Goal: Transaction & Acquisition: Purchase product/service

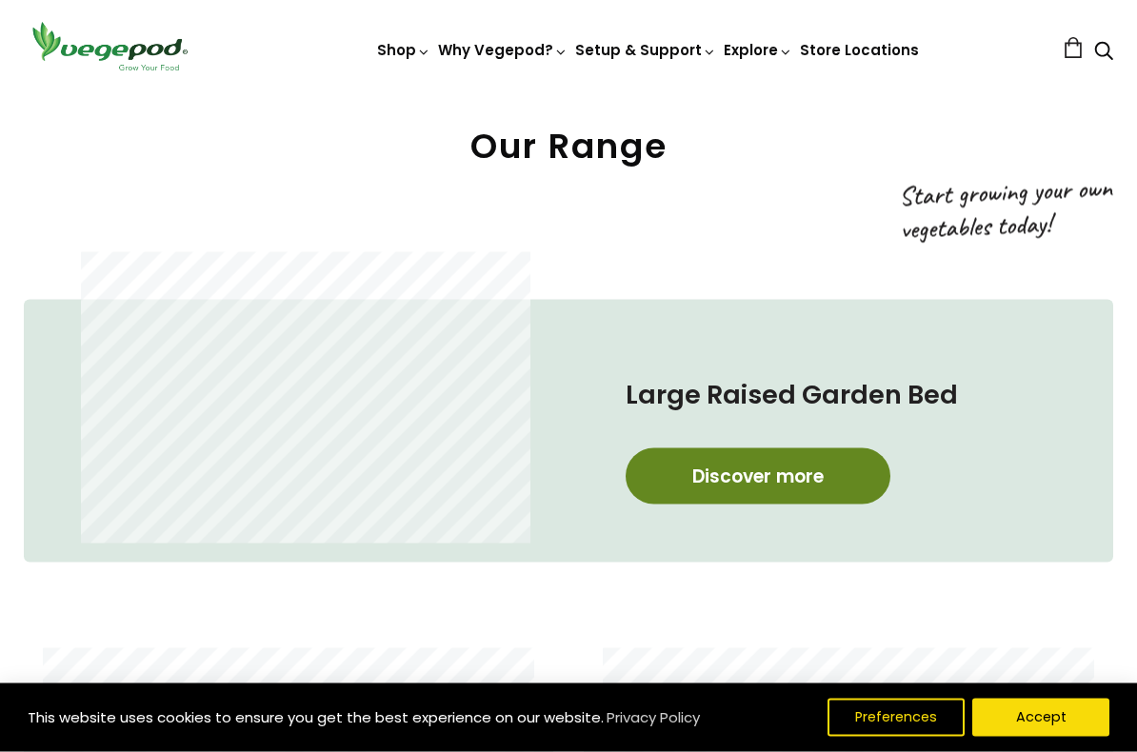
scroll to position [750, 0]
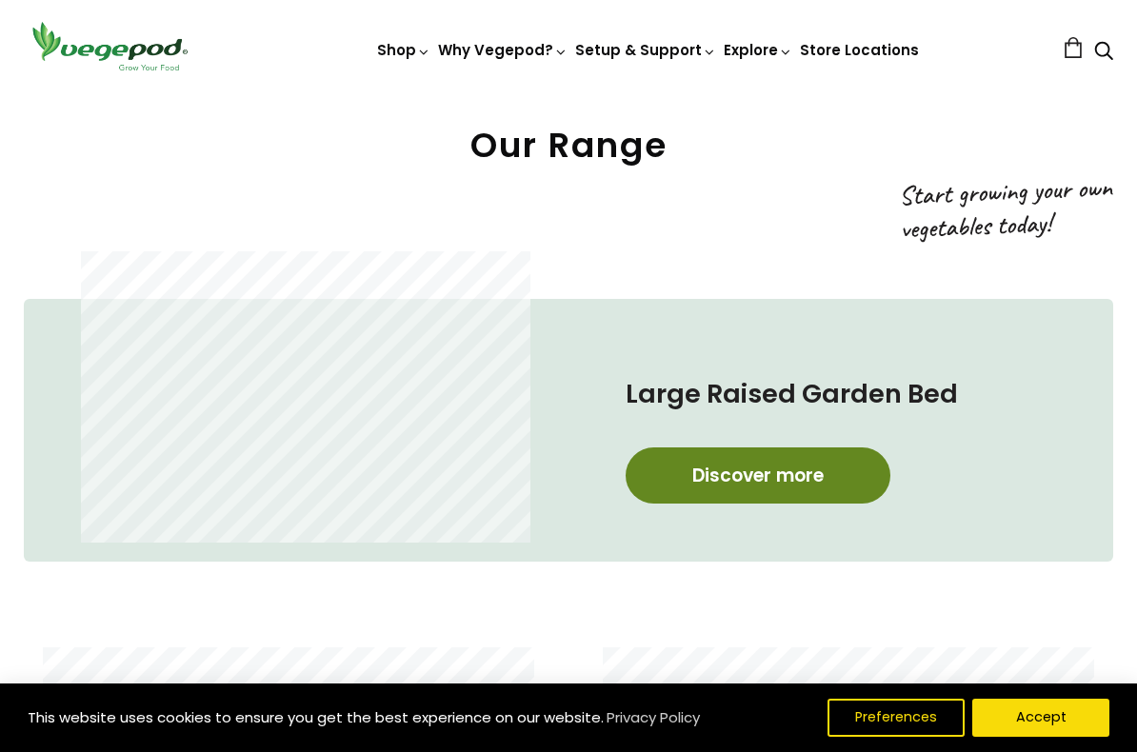
click at [729, 473] on link "Discover more" at bounding box center [758, 475] width 265 height 56
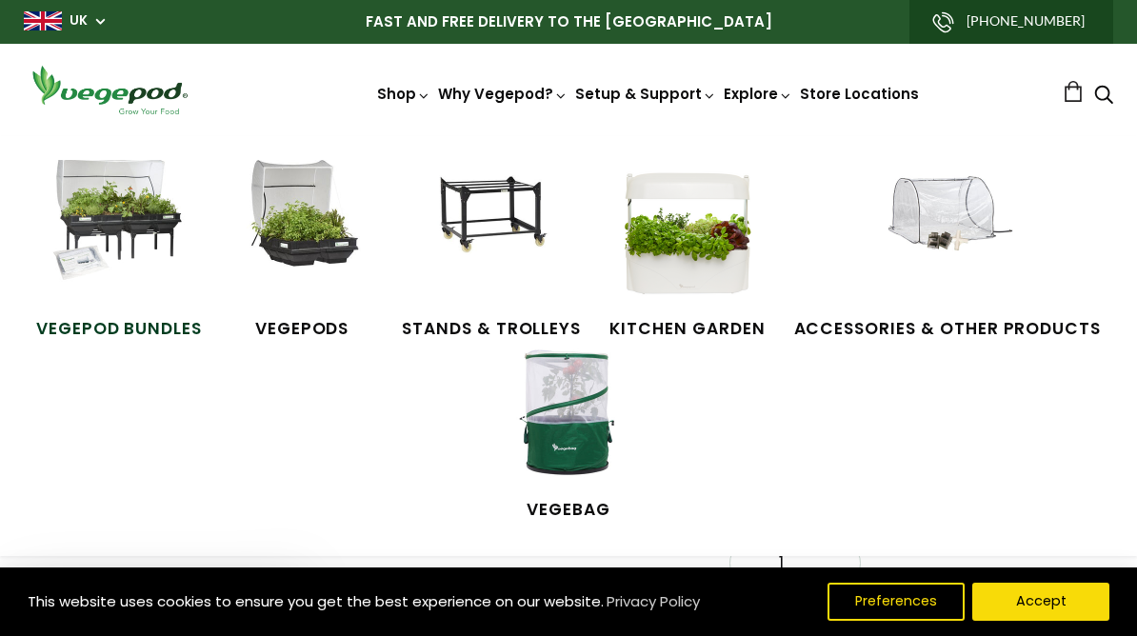
click at [142, 299] on img at bounding box center [119, 231] width 143 height 143
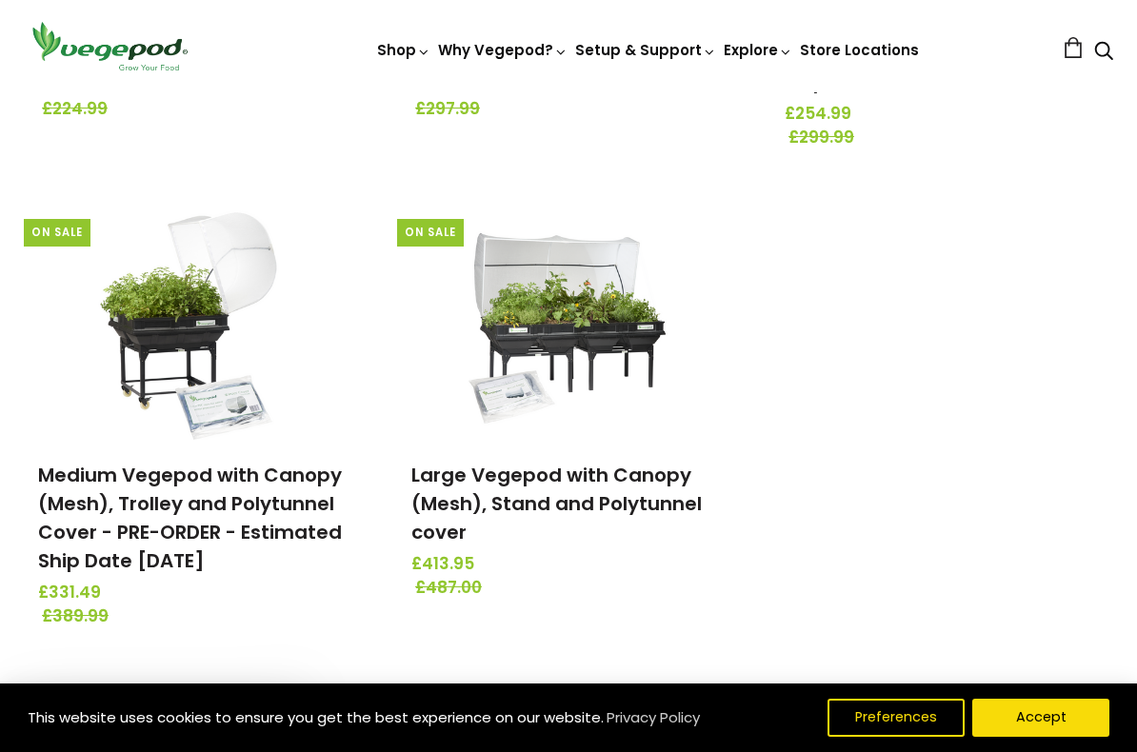
scroll to position [676, 0]
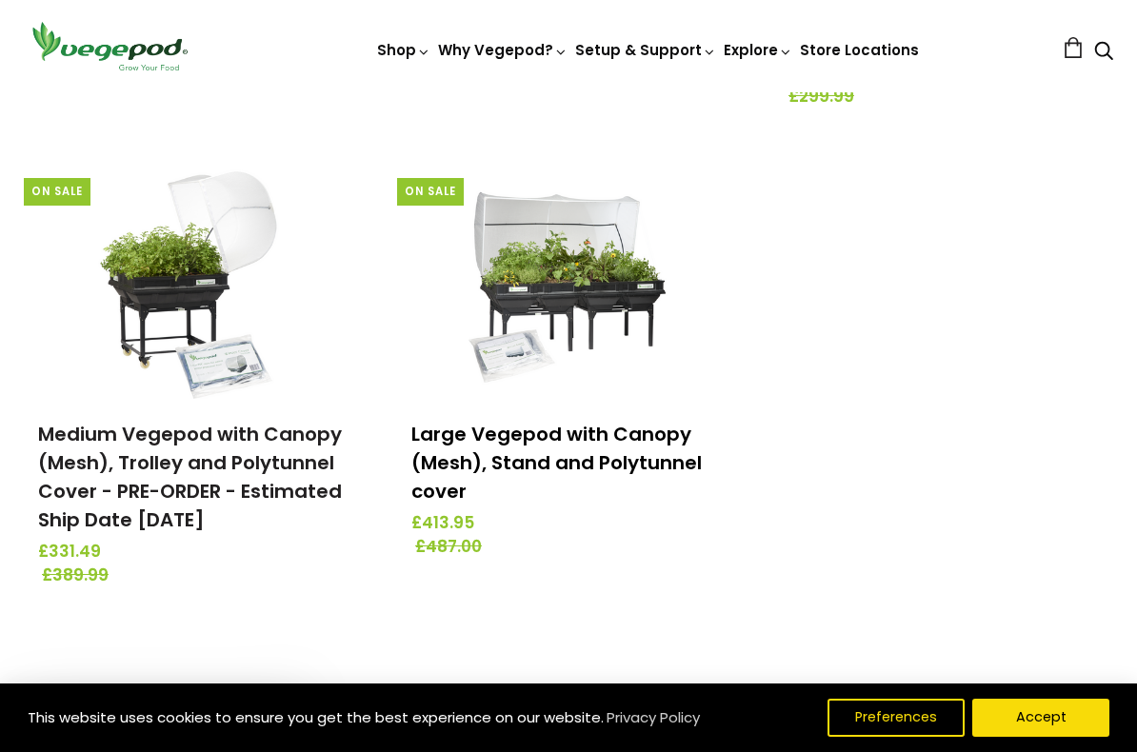
click at [529, 448] on link "Large Vegepod with Canopy (Mesh), Stand and Polytunnel cover" at bounding box center [556, 463] width 290 height 84
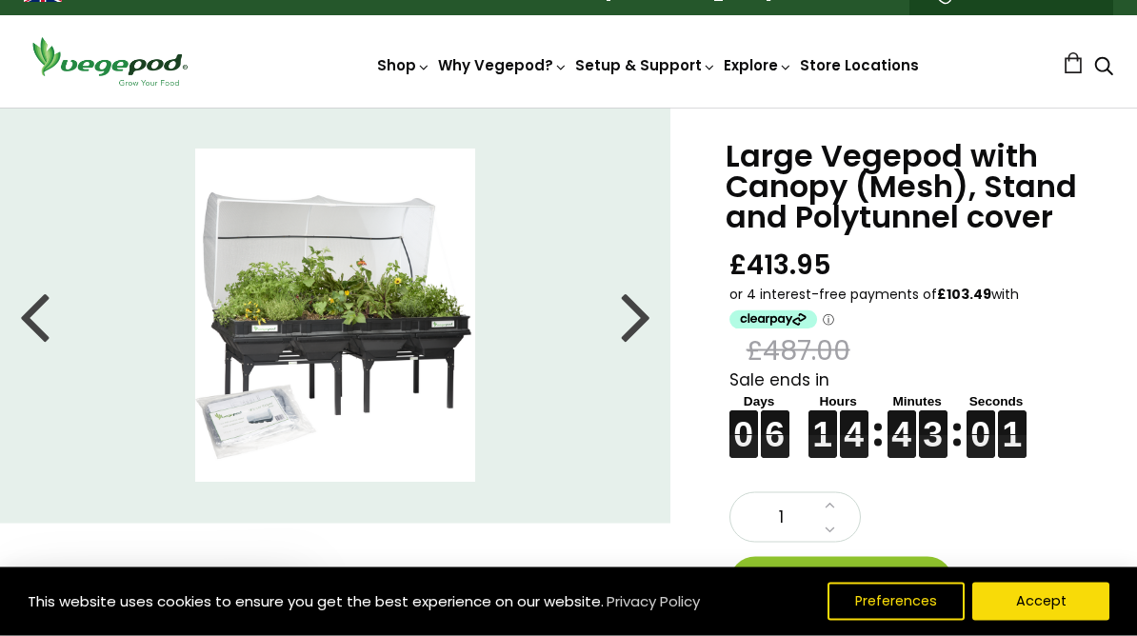
scroll to position [29, 0]
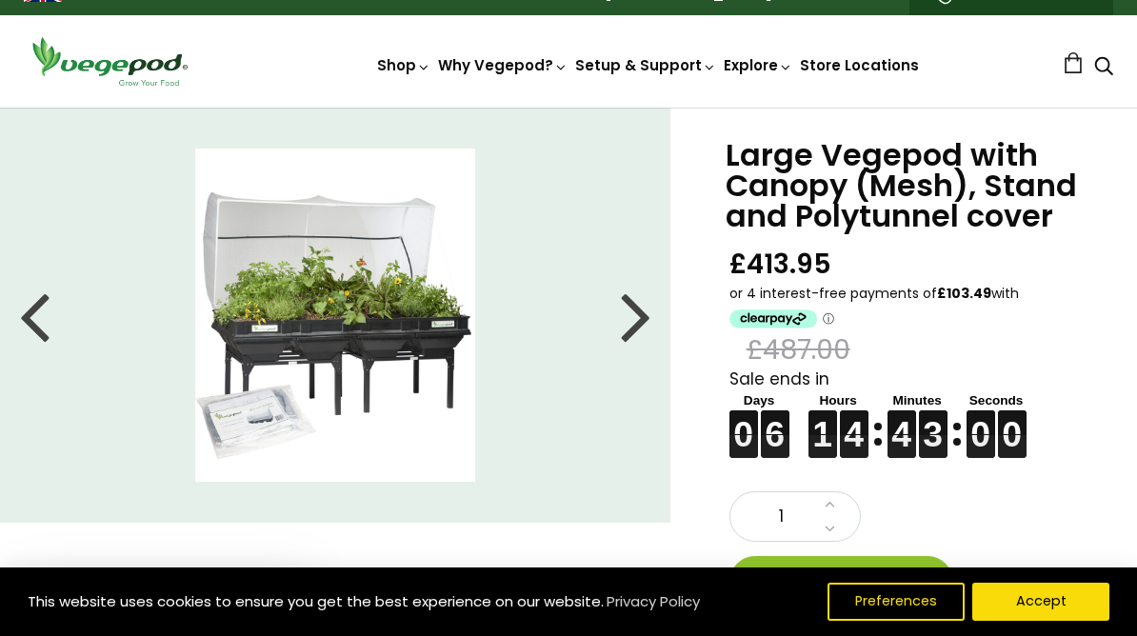
click at [637, 319] on div at bounding box center [636, 315] width 30 height 86
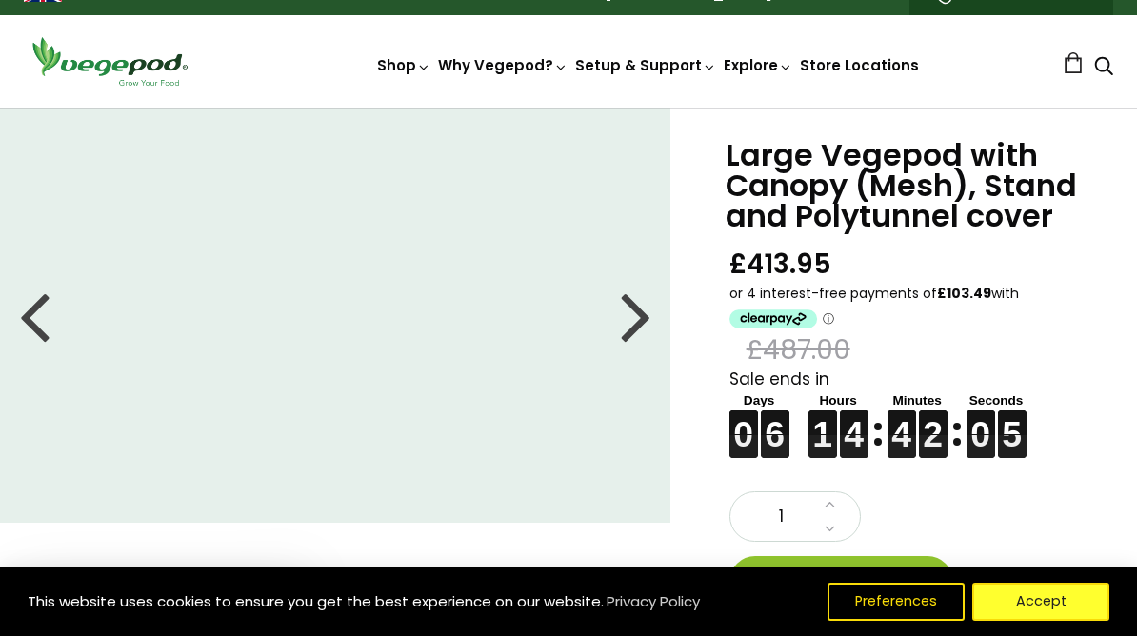
click at [1039, 591] on button "Accept" at bounding box center [1040, 602] width 137 height 38
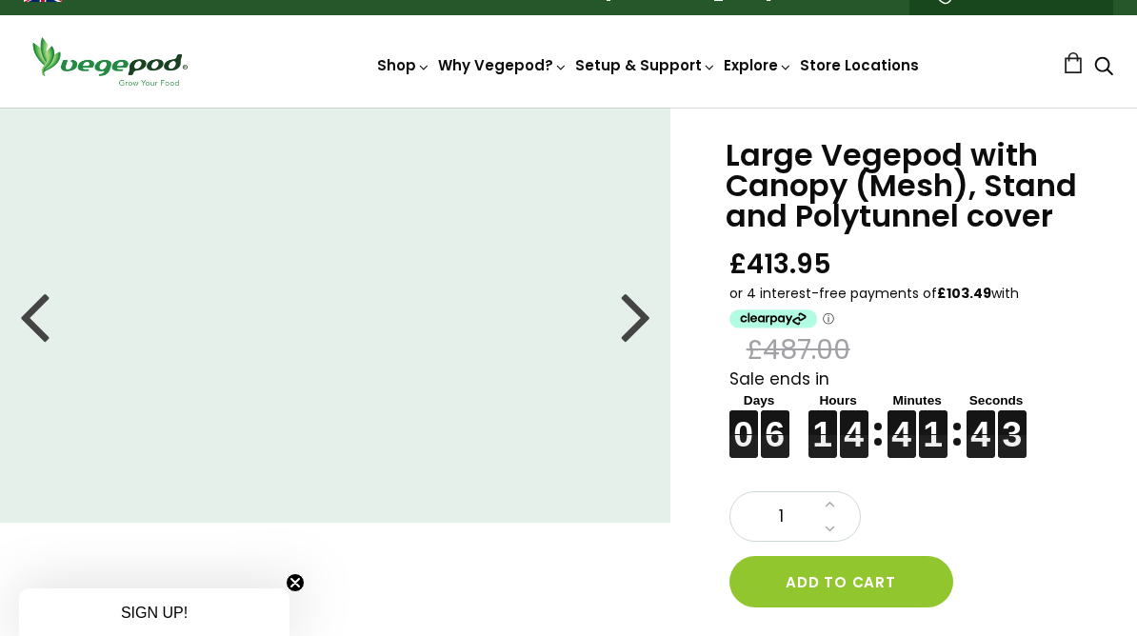
scroll to position [0, 0]
